Goal: Communication & Community: Share content

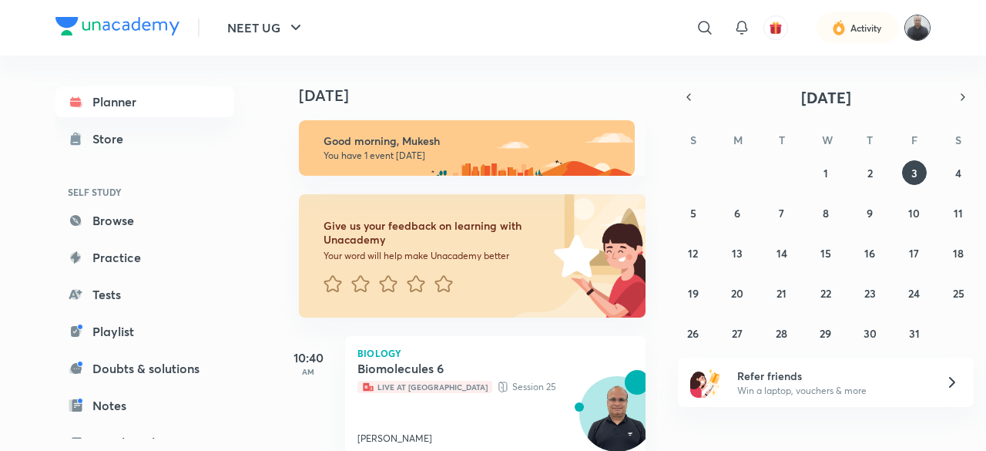
click at [921, 29] on img at bounding box center [917, 28] width 26 height 26
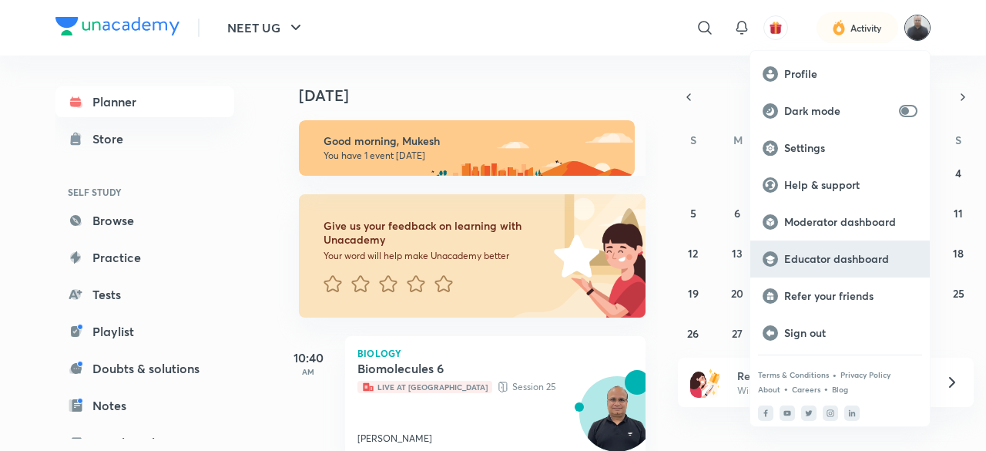
click at [848, 265] on p "Educator dashboard" at bounding box center [850, 259] width 133 height 14
